Goal: Communication & Community: Participate in discussion

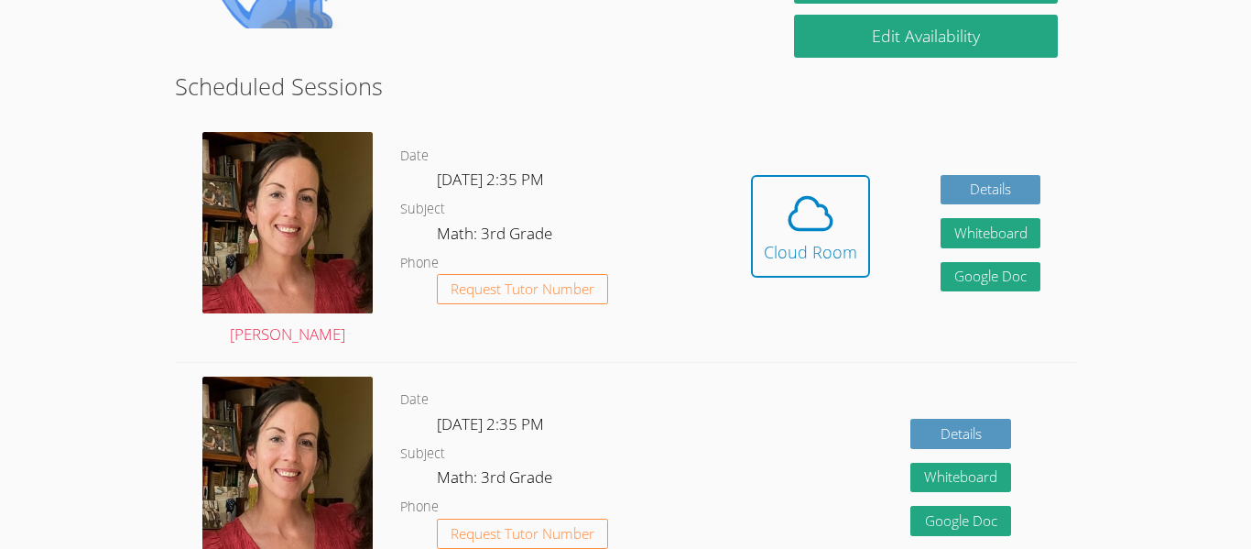
scroll to position [496, 0]
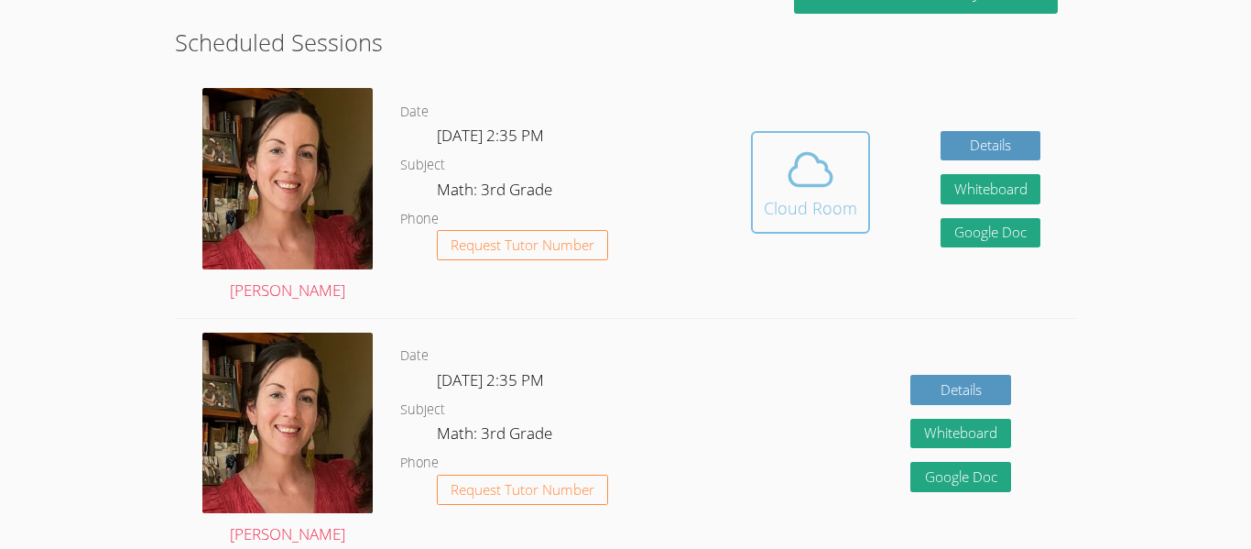
click at [818, 185] on icon at bounding box center [811, 169] width 42 height 32
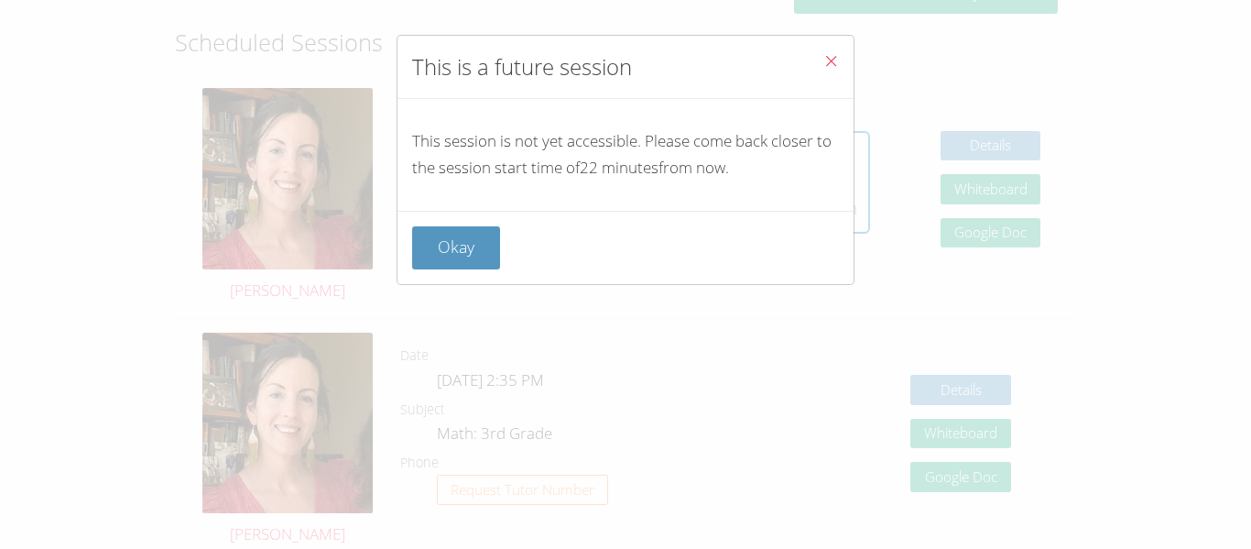
click at [505, 239] on div "Okay" at bounding box center [625, 247] width 427 height 43
click at [503, 239] on div "Okay" at bounding box center [625, 247] width 427 height 43
click at [478, 238] on button "Okay" at bounding box center [456, 247] width 88 height 43
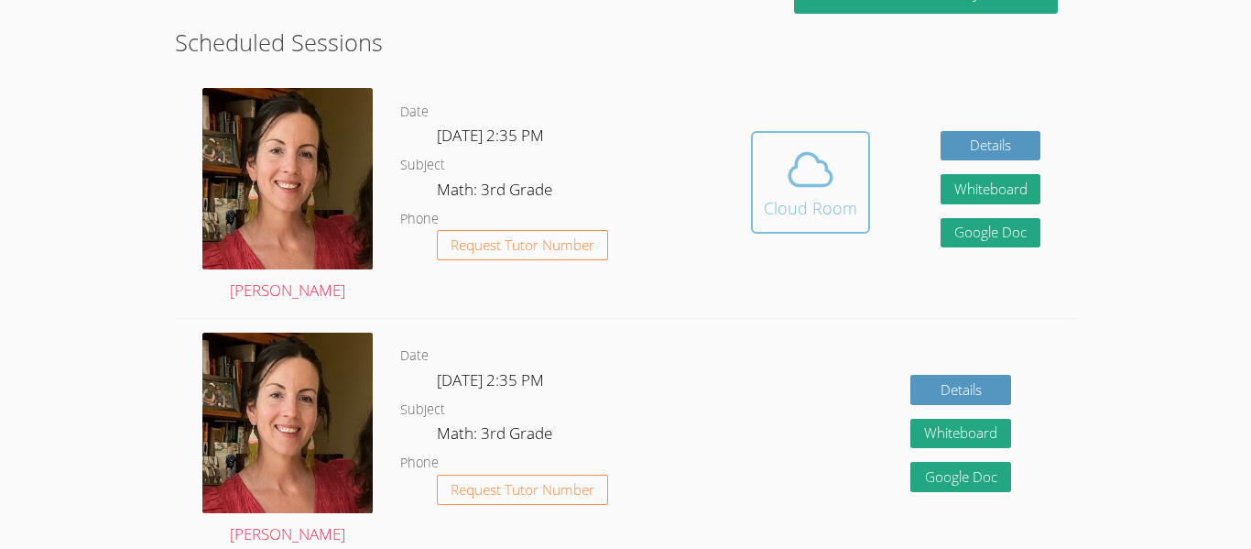
click at [794, 195] on div "Cloud Room" at bounding box center [810, 208] width 93 height 26
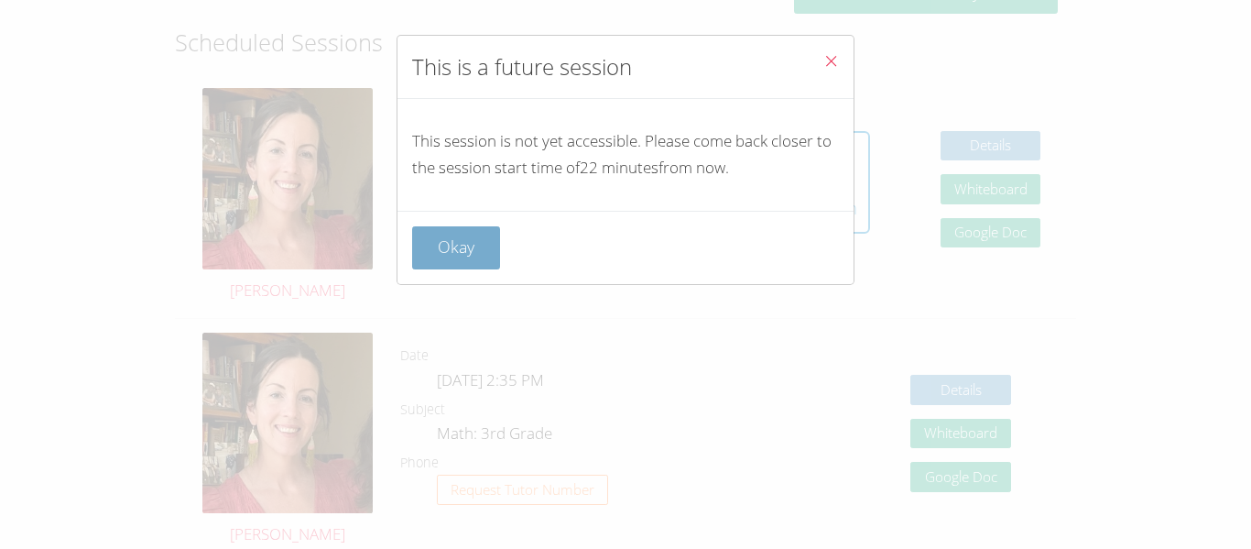
click at [479, 234] on button "Okay" at bounding box center [456, 247] width 88 height 43
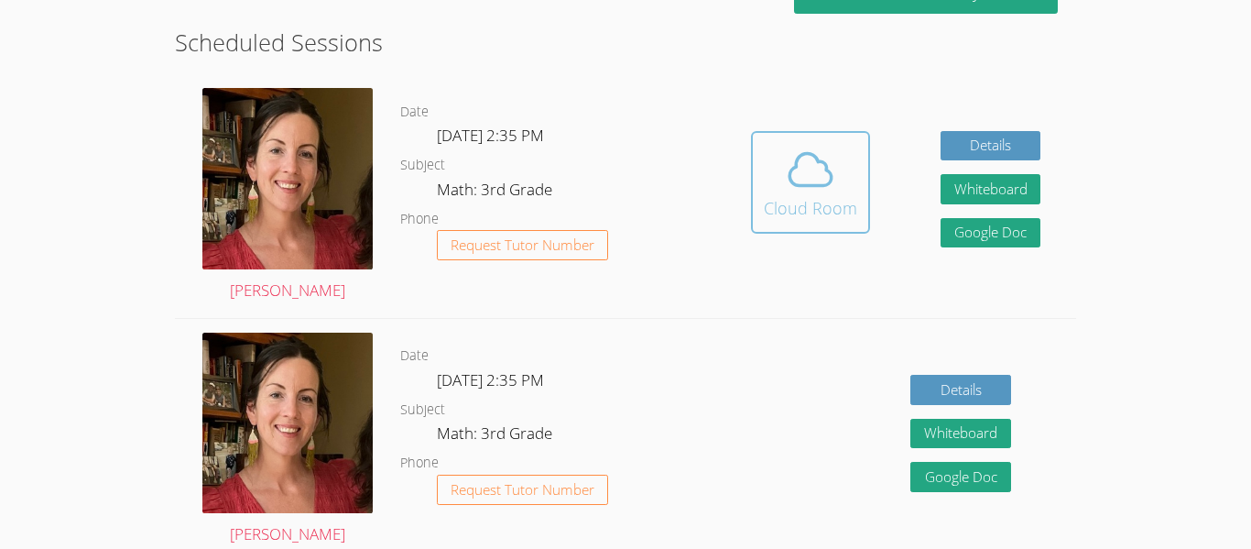
click at [844, 186] on span at bounding box center [810, 169] width 93 height 51
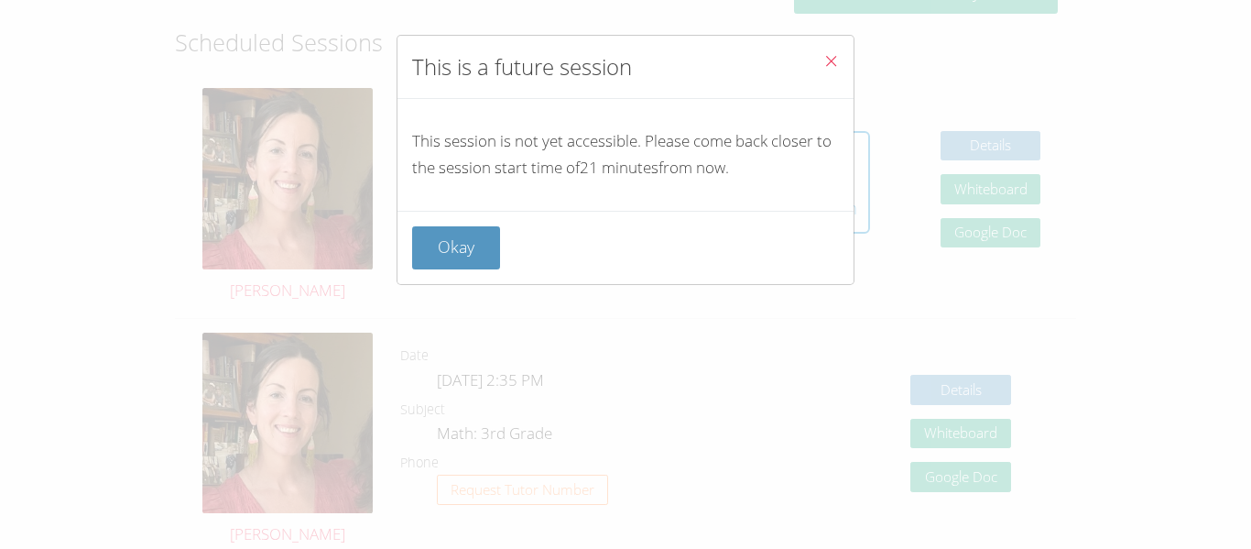
click at [828, 52] on span "Close" at bounding box center [831, 62] width 16 height 21
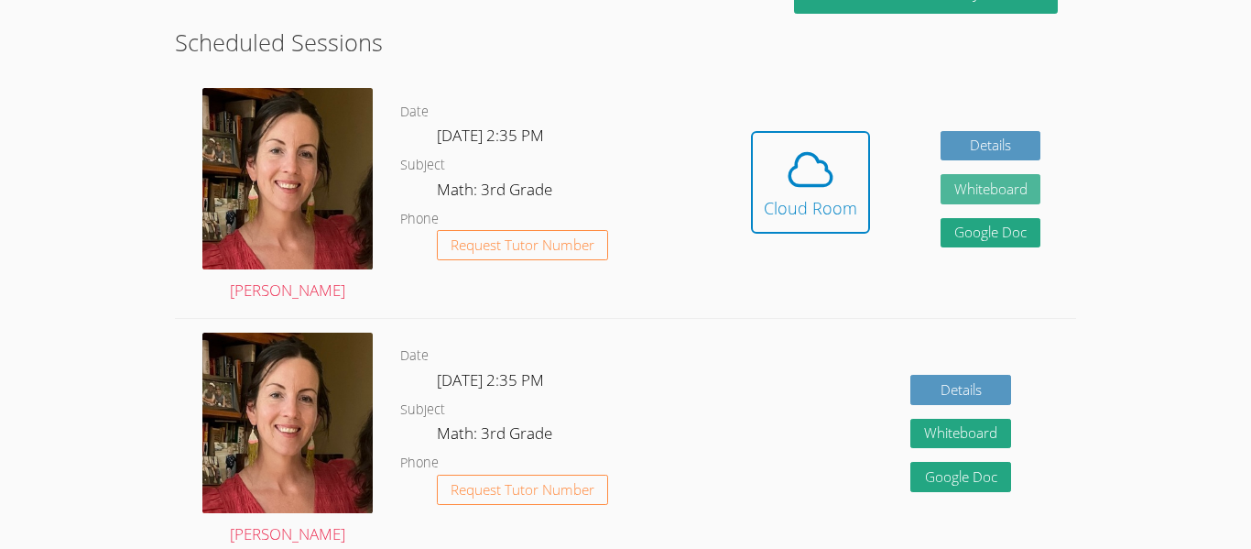
click at [1024, 184] on button "Whiteboard" at bounding box center [991, 189] width 101 height 30
click at [802, 243] on link "Cloud Room" at bounding box center [810, 189] width 119 height 116
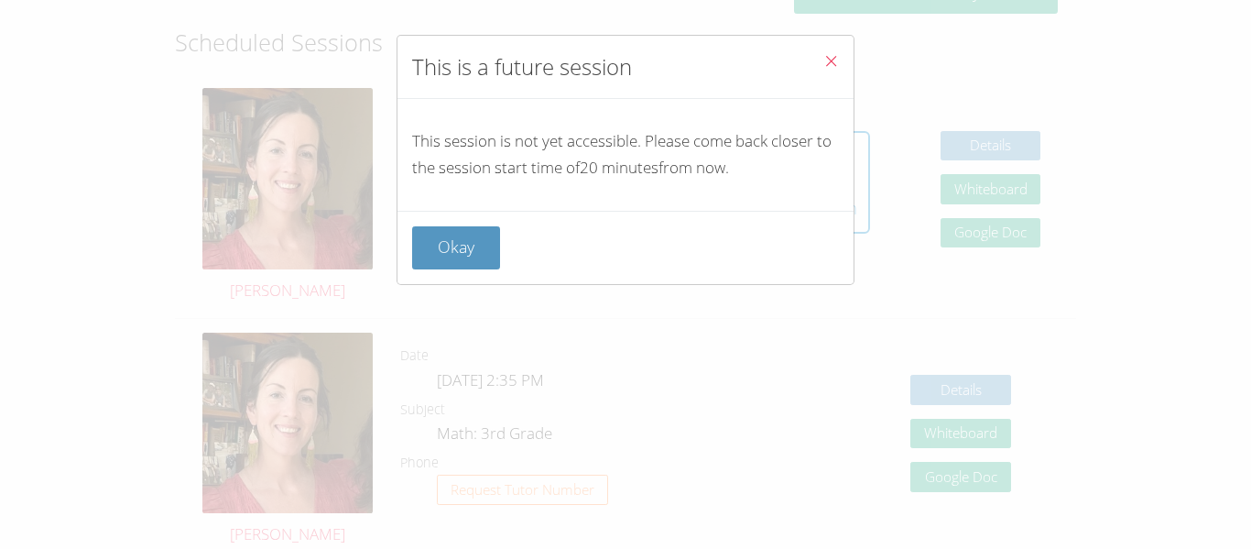
click at [829, 69] on span "Close" at bounding box center [831, 62] width 16 height 21
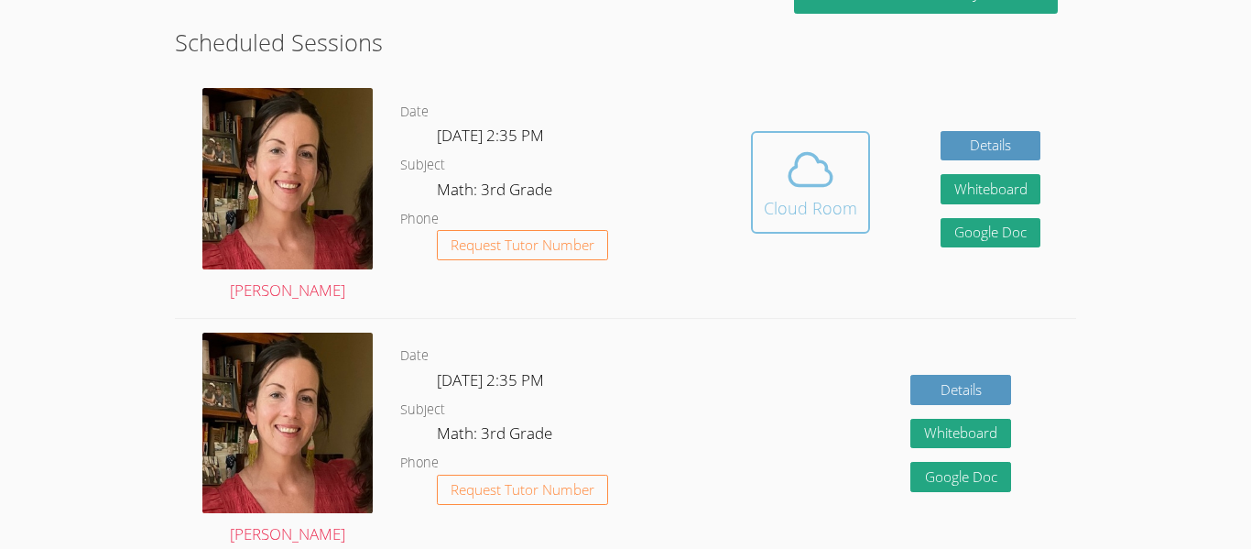
click at [865, 225] on button "Cloud Room" at bounding box center [810, 182] width 119 height 103
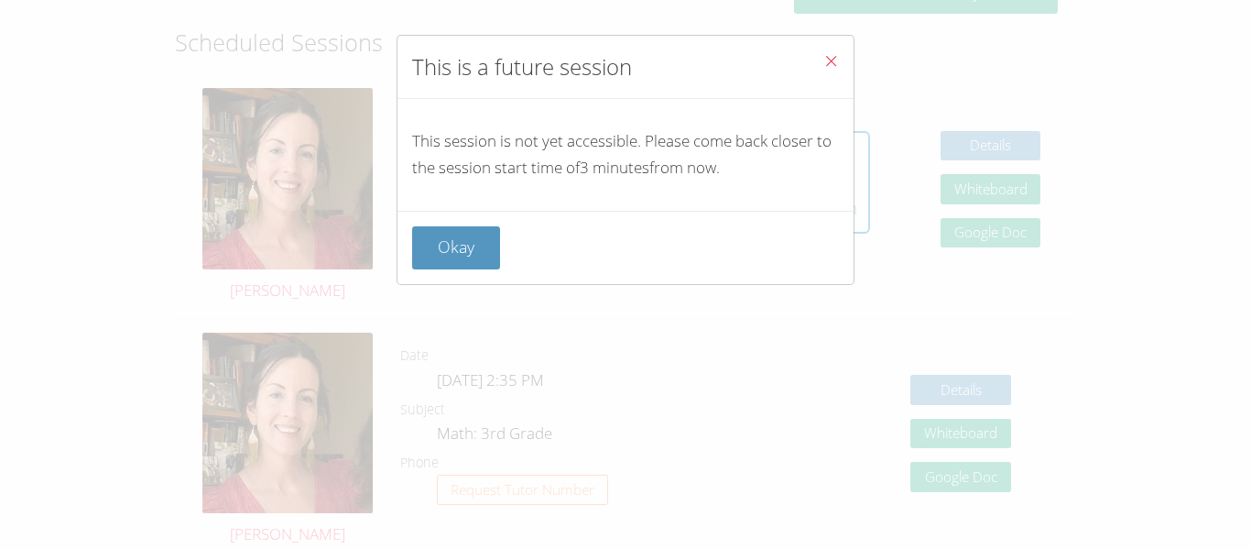
click at [729, 284] on div "This is a future session This session is not yet accessible. Please come back c…" at bounding box center [626, 160] width 458 height 250
click at [641, 316] on div "This is a future session This session is not yet accessible. Please come back c…" at bounding box center [625, 274] width 1251 height 549
click at [483, 310] on div "This is a future session This session is not yet accessible. Please come back c…" at bounding box center [625, 274] width 1251 height 549
click at [487, 292] on div "This is a future session This session is not yet accessible. Please come back c…" at bounding box center [625, 274] width 1251 height 549
click at [501, 293] on div "This is a future session This session is not yet accessible. Please come back c…" at bounding box center [625, 274] width 1251 height 549
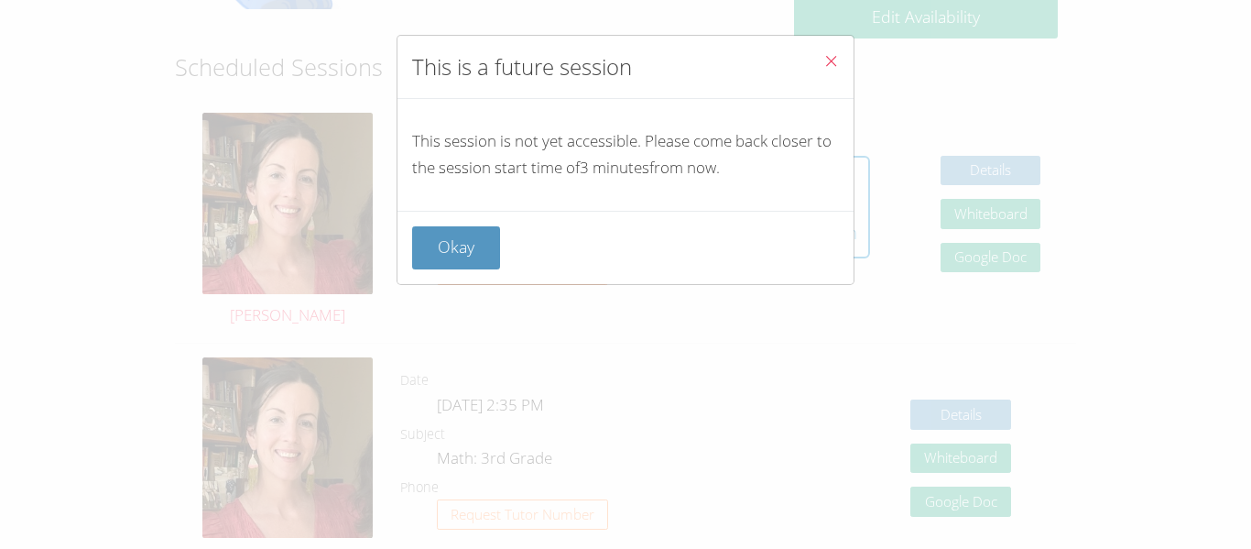
click at [507, 193] on div "This session is not yet accessible. Please come back closer to the session star…" at bounding box center [626, 155] width 456 height 112
click at [489, 210] on div "This session is not yet accessible. Please come back closer to the session star…" at bounding box center [626, 155] width 456 height 112
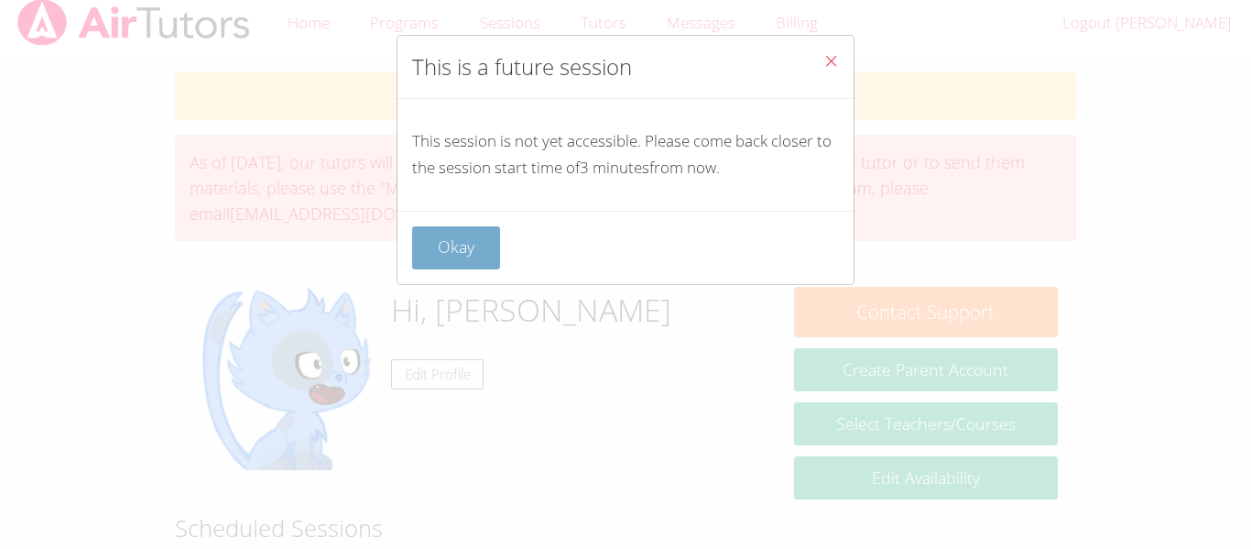
click at [448, 237] on button "Okay" at bounding box center [456, 247] width 88 height 43
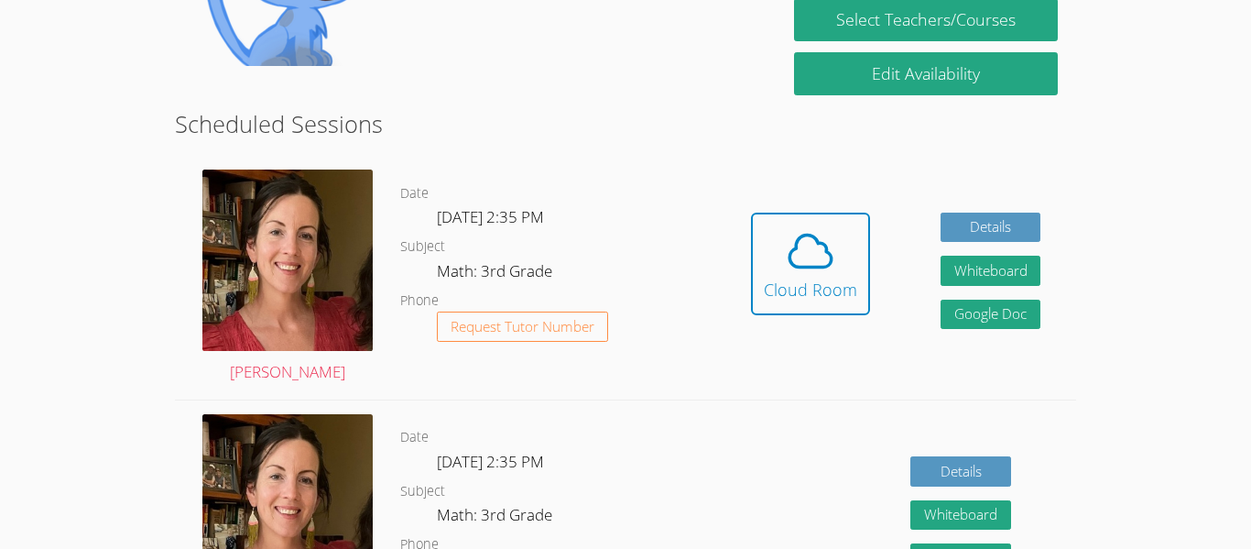
scroll to position [407, 0]
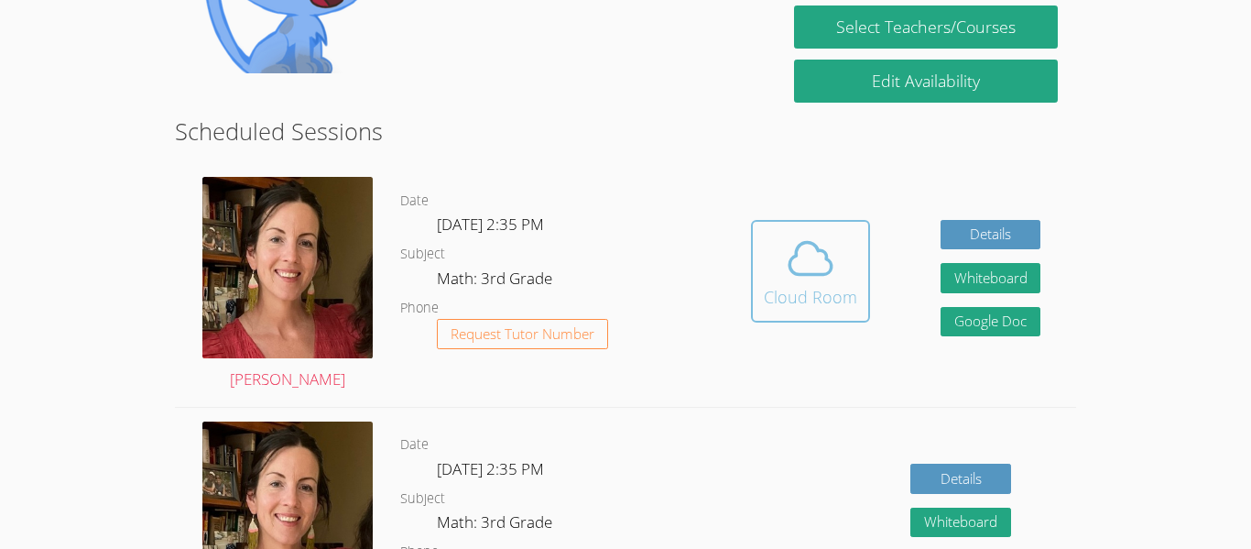
click at [809, 285] on div "Cloud Room" at bounding box center [810, 297] width 93 height 26
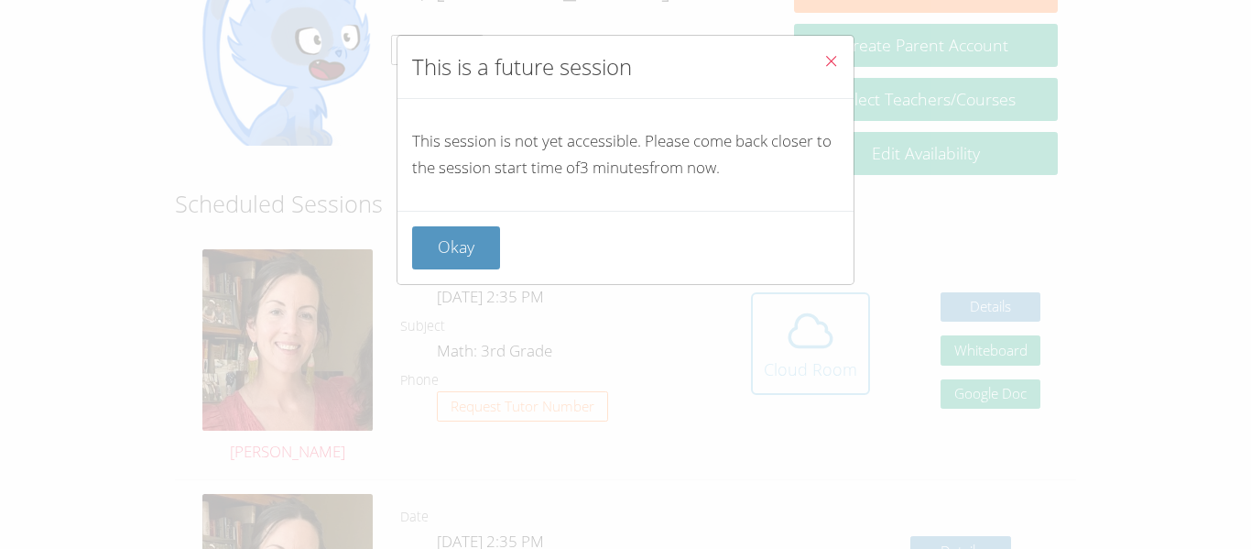
scroll to position [335, 0]
click at [497, 268] on button "Okay" at bounding box center [456, 247] width 88 height 43
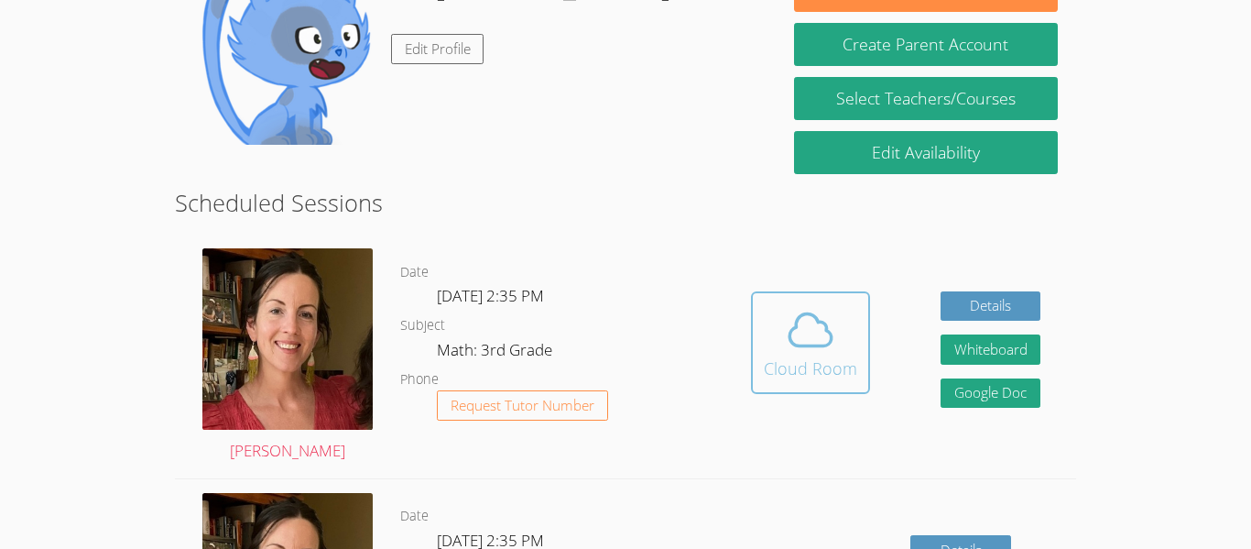
click at [811, 363] on div "Cloud Room" at bounding box center [810, 368] width 93 height 26
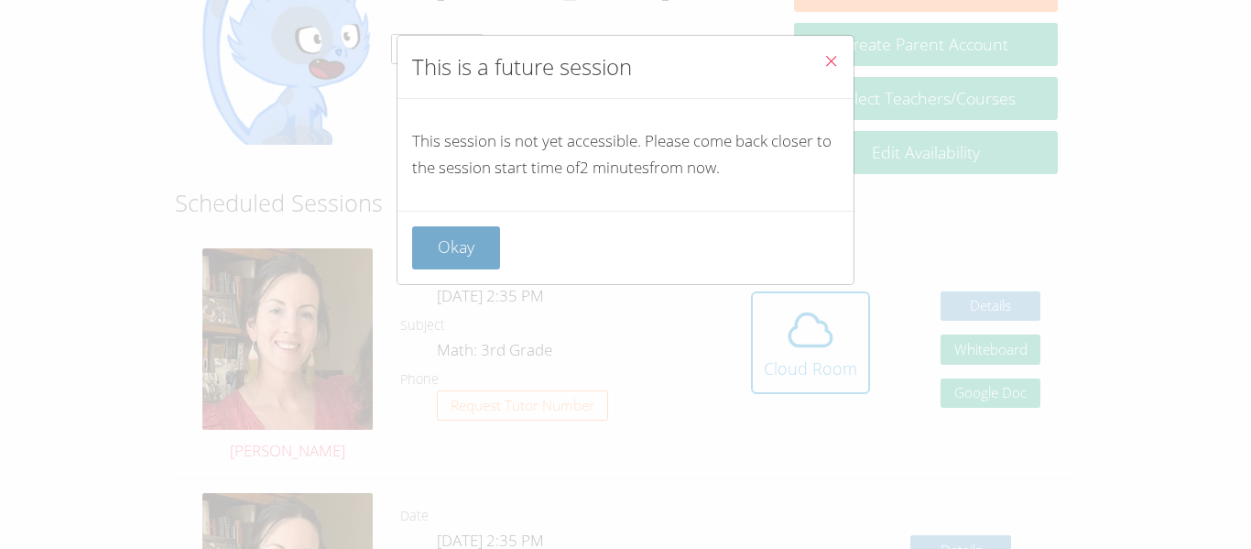
click at [465, 237] on button "Okay" at bounding box center [456, 247] width 88 height 43
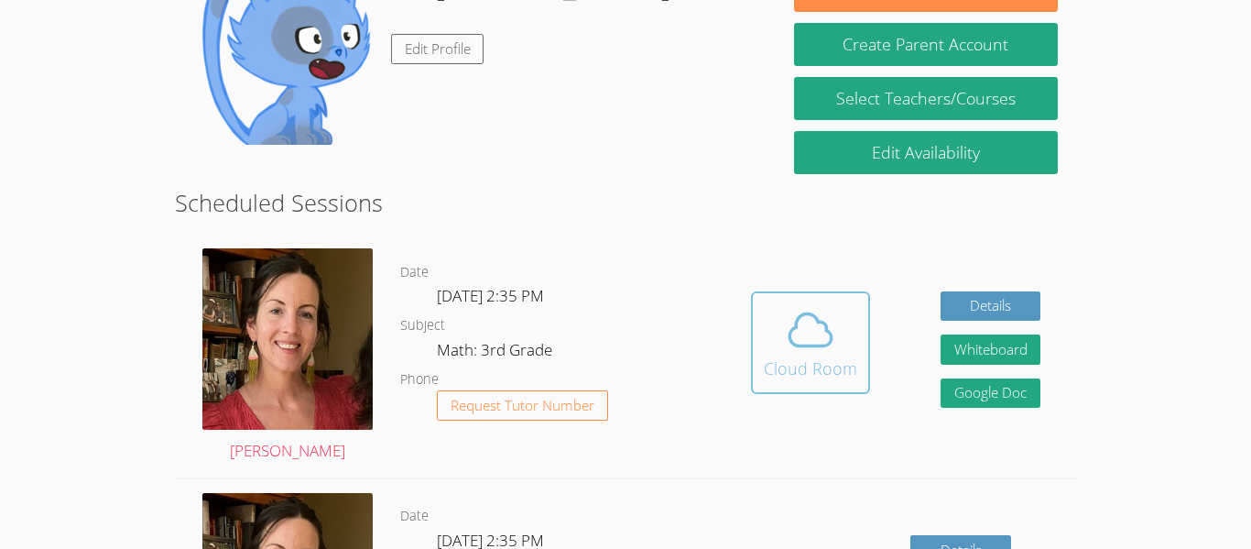
click at [831, 328] on icon at bounding box center [810, 329] width 51 height 51
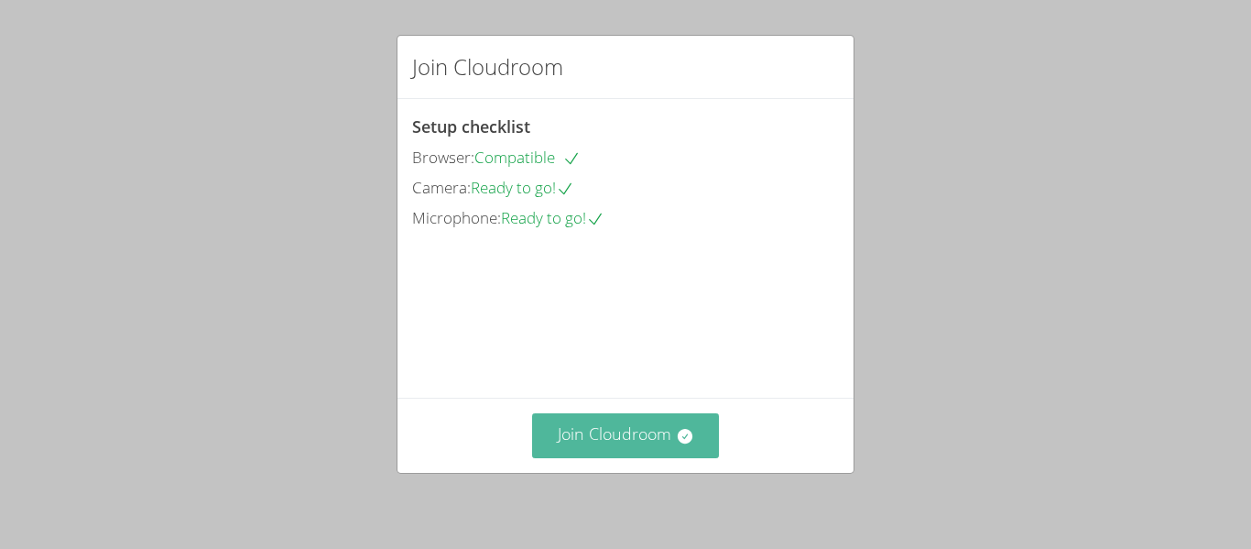
click at [690, 439] on icon at bounding box center [684, 436] width 15 height 15
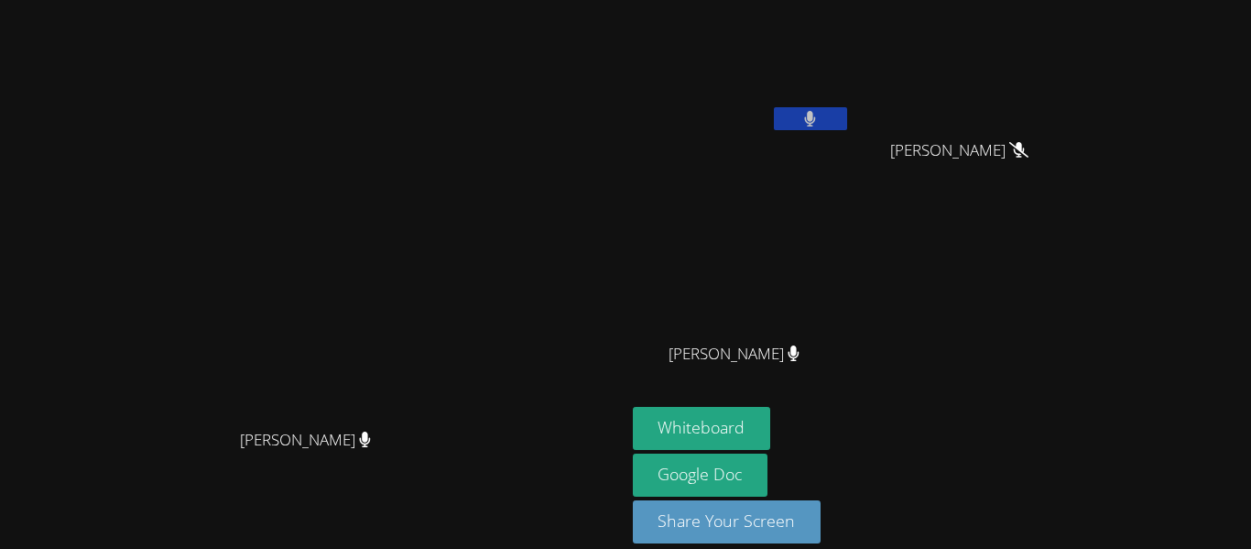
click at [450, 320] on video at bounding box center [312, 247] width 275 height 343
click at [1076, 495] on div "Whiteboard Google Doc Share Your Screen" at bounding box center [854, 482] width 443 height 151
click at [1076, 339] on div "NELLIE AGUILAR VIVIANA SANCHEZ VIVIANA SANCHEZ Alanii Natividad Alanii Natividad" at bounding box center [854, 206] width 443 height 399
click at [1072, 413] on div "Whiteboard Google Doc Share Your Screen" at bounding box center [854, 482] width 443 height 151
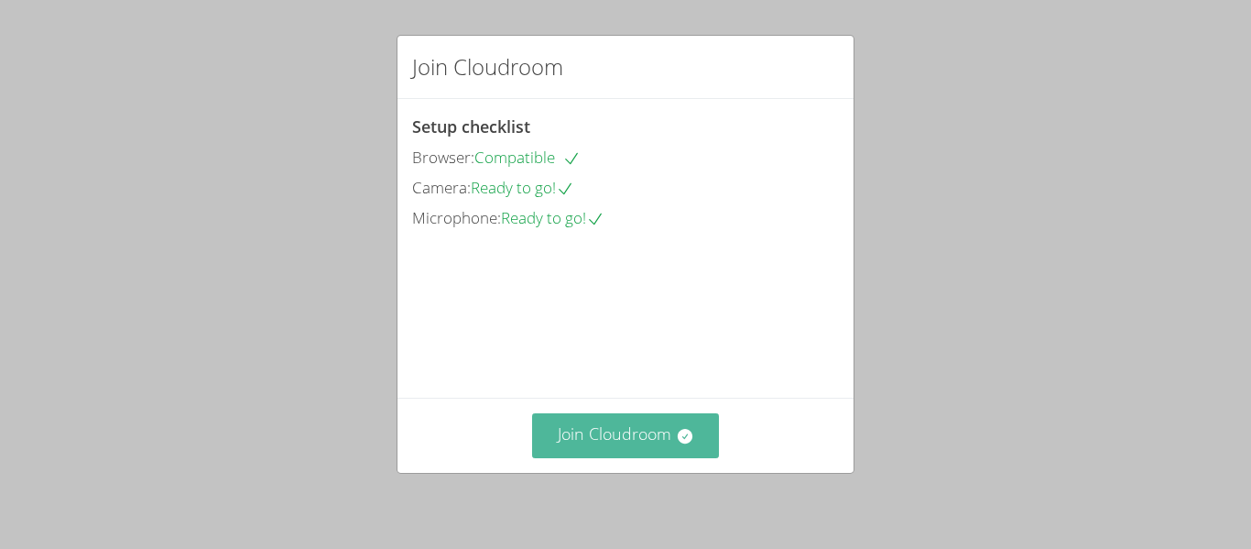
click at [660, 430] on button "Join Cloudroom" at bounding box center [626, 435] width 188 height 45
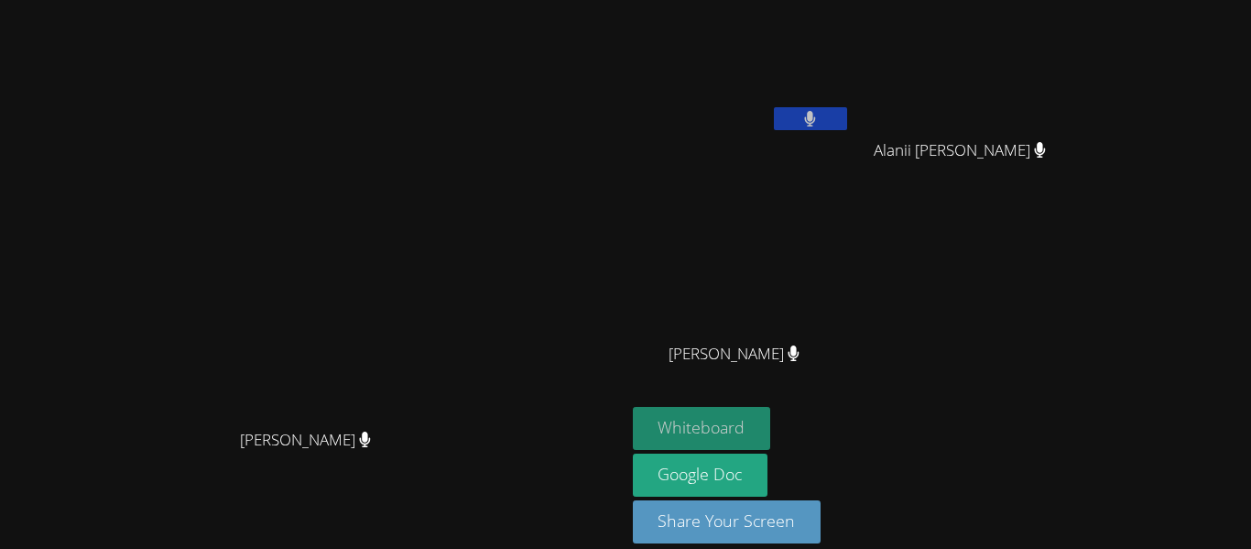
click at [771, 426] on button "Whiteboard" at bounding box center [702, 428] width 138 height 43
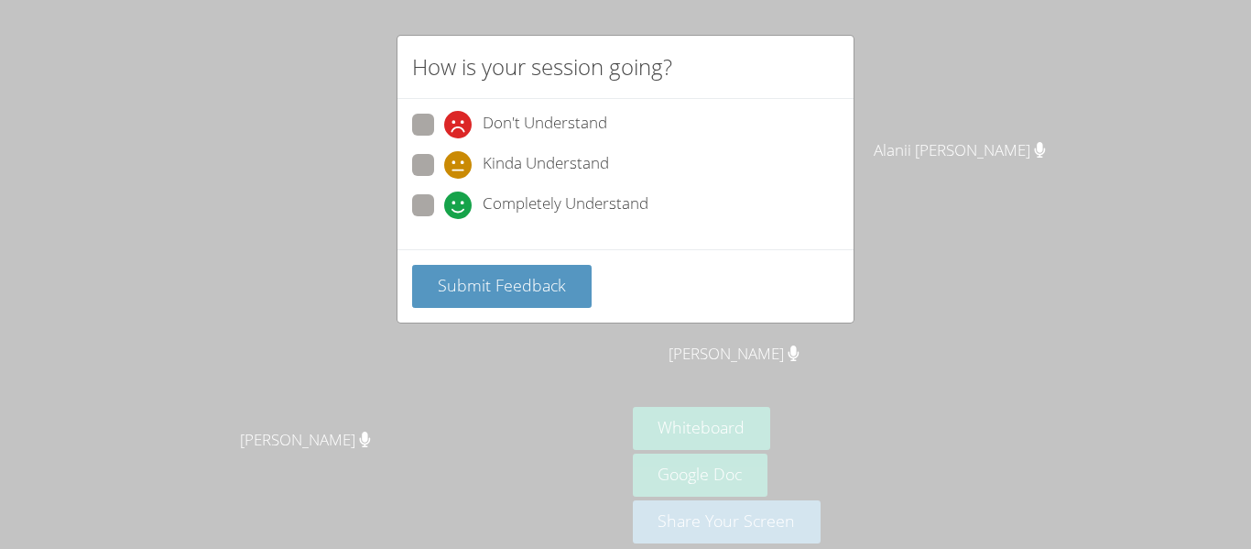
click at [594, 116] on span "Don't Understand" at bounding box center [545, 124] width 125 height 27
click at [460, 116] on input "Don't Understand" at bounding box center [452, 122] width 16 height 16
radio input "true"
click at [598, 163] on span "Kinda Understand" at bounding box center [546, 164] width 126 height 27
click at [460, 163] on input "Kinda Understand" at bounding box center [452, 162] width 16 height 16
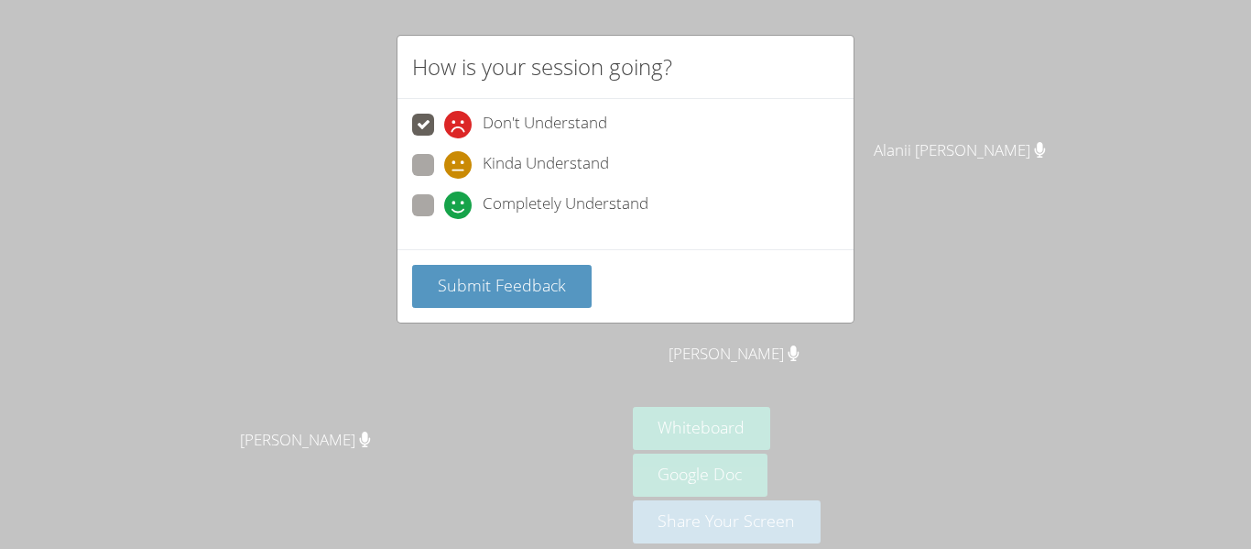
radio input "true"
click at [595, 195] on span "Completely Understand" at bounding box center [566, 204] width 166 height 27
click at [460, 195] on input "Completely Understand" at bounding box center [452, 202] width 16 height 16
radio input "true"
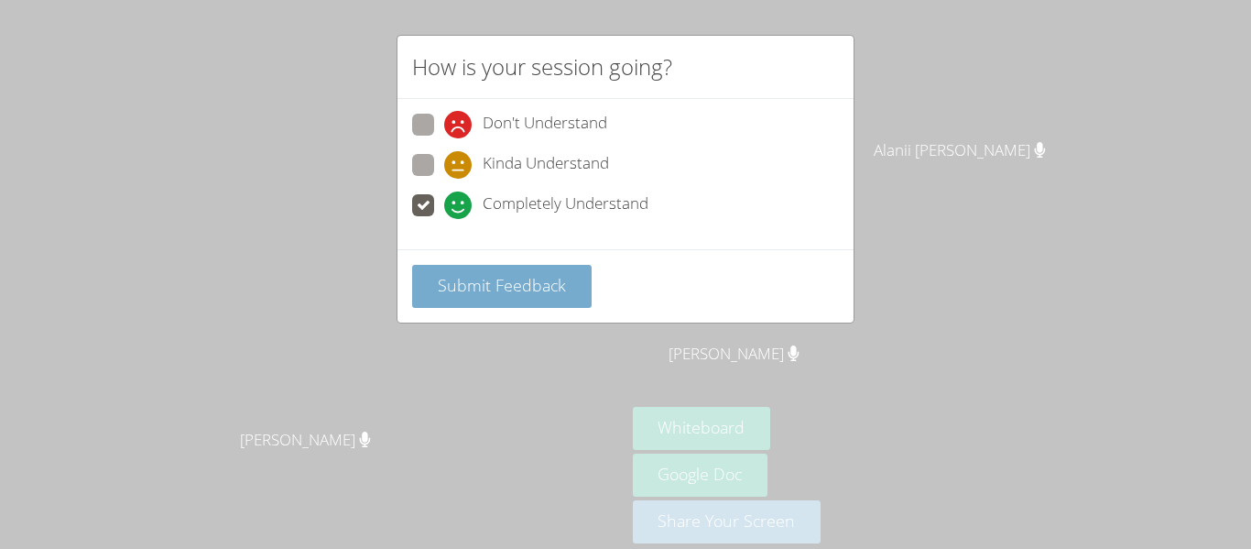
click at [572, 301] on button "Submit Feedback" at bounding box center [502, 286] width 180 height 43
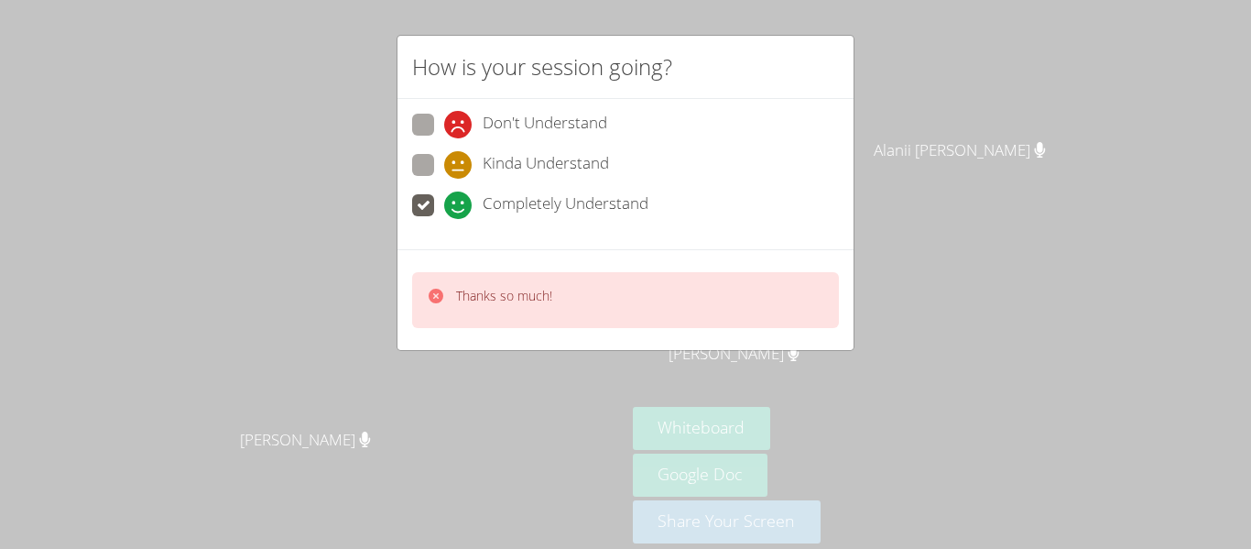
click at [602, 376] on div "How is your session going? Don't Understand Kinda Understand Completely Underst…" at bounding box center [625, 274] width 1251 height 549
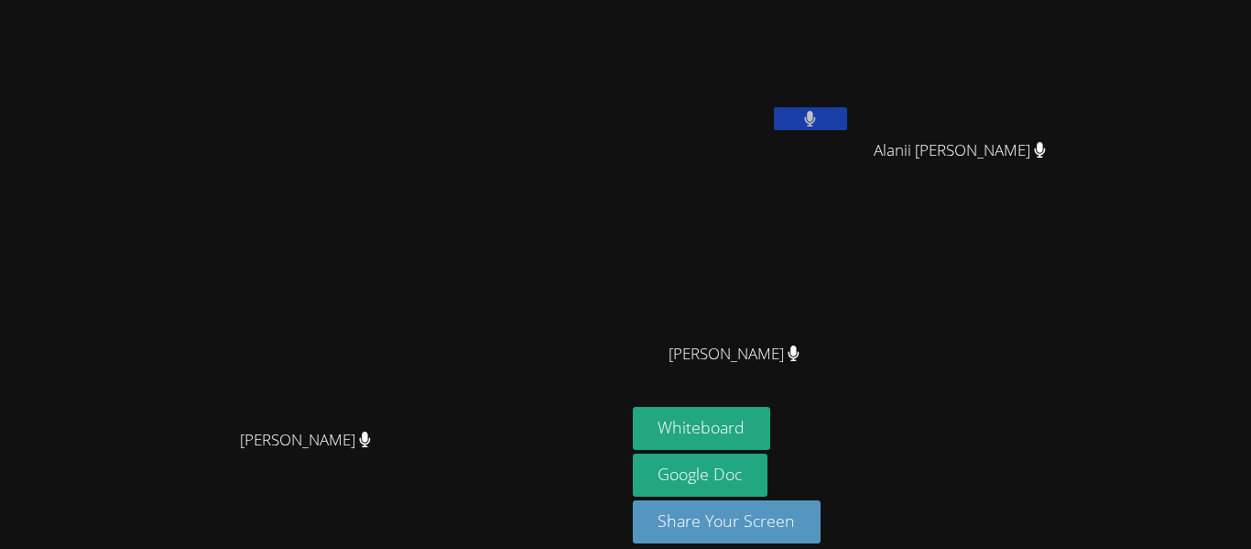
click at [847, 114] on button at bounding box center [810, 118] width 73 height 23
